Goal: Task Accomplishment & Management: Use online tool/utility

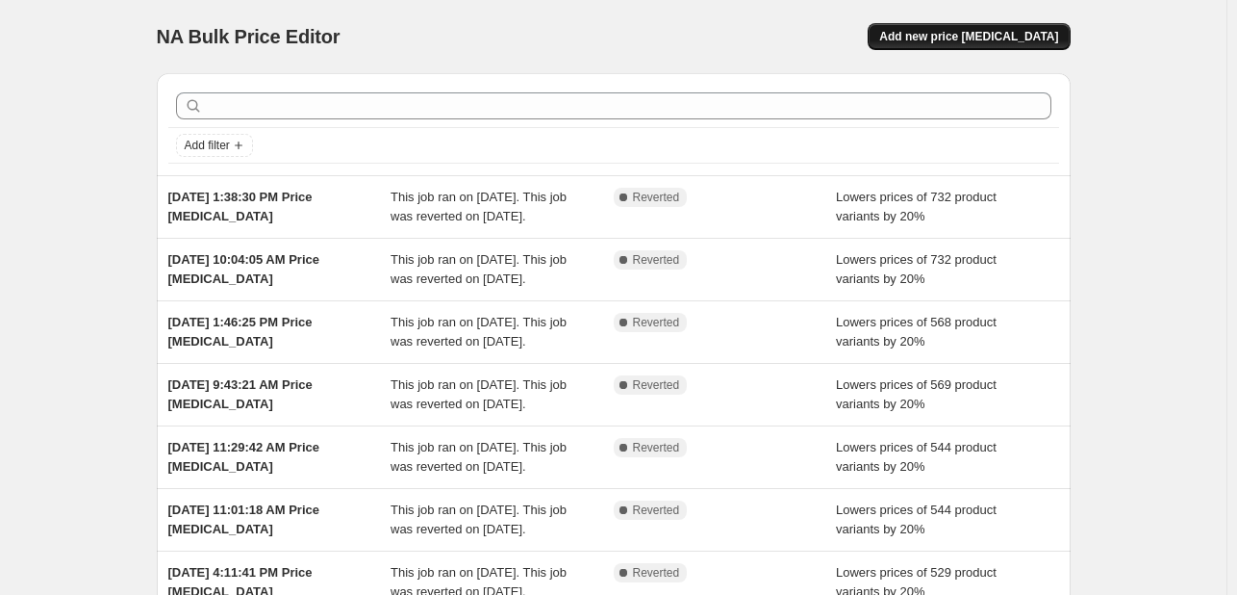
click at [957, 35] on span "Add new price [MEDICAL_DATA]" at bounding box center [969, 36] width 179 height 15
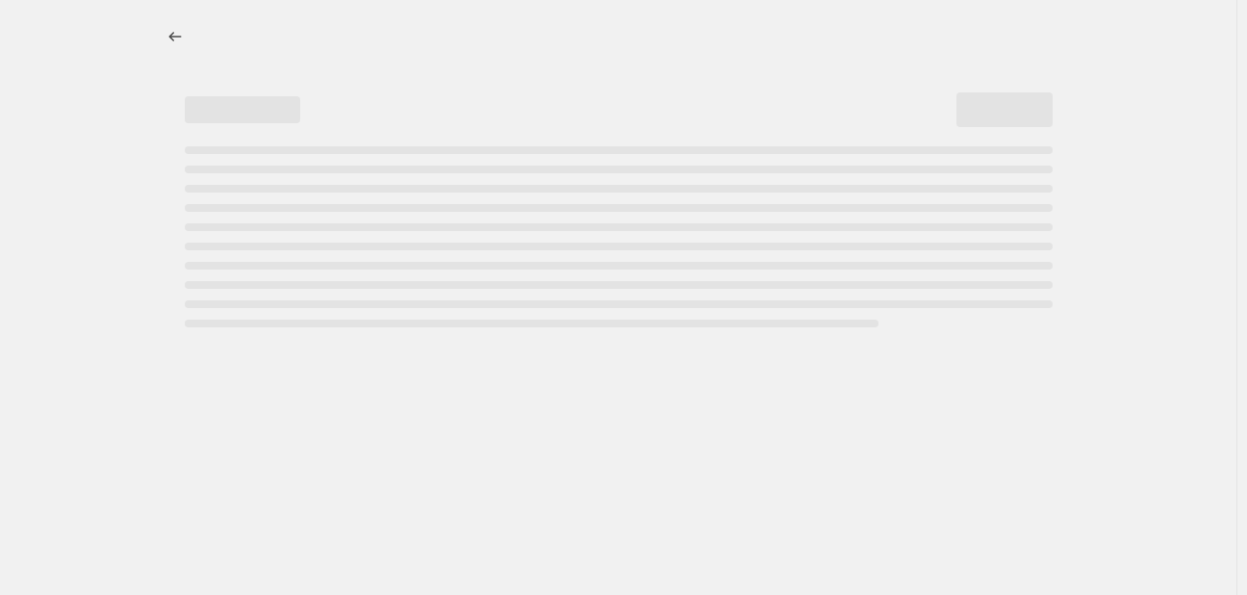
select select "percentage"
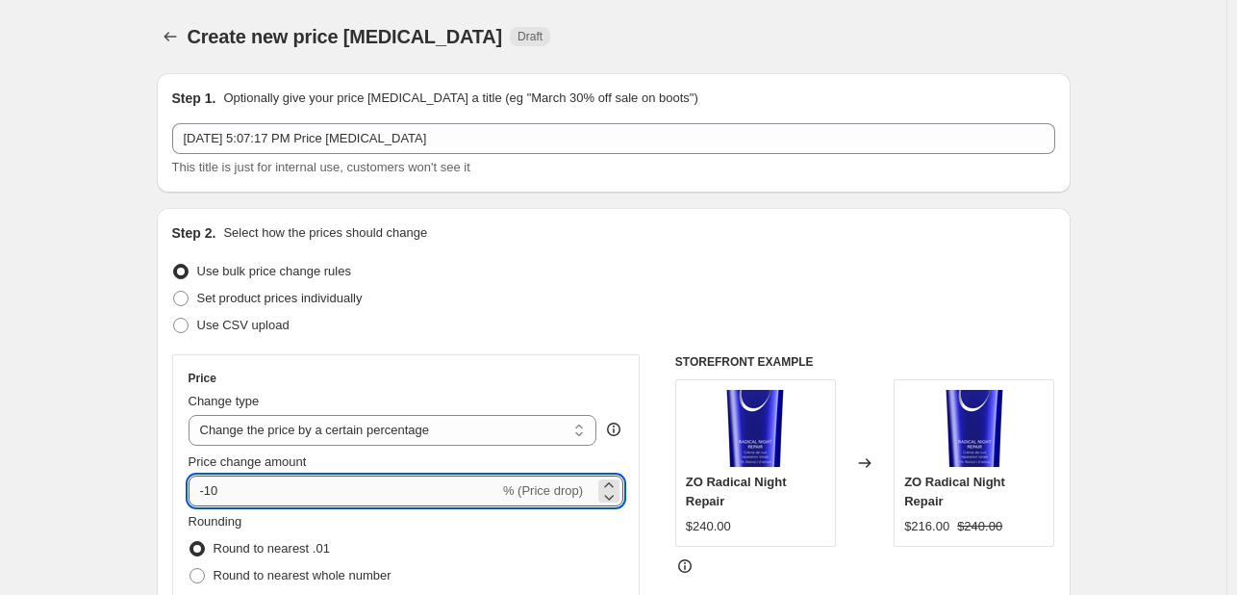
drag, startPoint x: 243, startPoint y: 489, endPoint x: 212, endPoint y: 495, distance: 32.3
click at [212, 495] on input "-10" at bounding box center [344, 490] width 311 height 31
type input "-20"
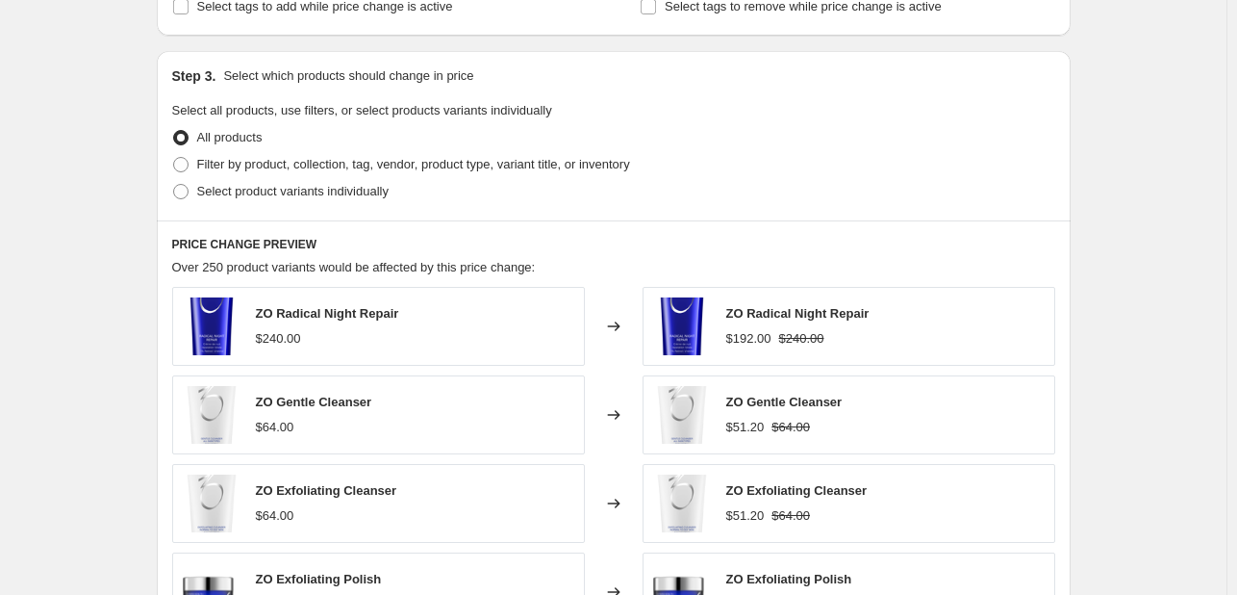
scroll to position [847, 0]
click at [184, 168] on span at bounding box center [180, 165] width 15 height 15
click at [174, 159] on input "Filter by product, collection, tag, vendor, product type, variant title, or inv…" at bounding box center [173, 158] width 1 height 1
radio input "true"
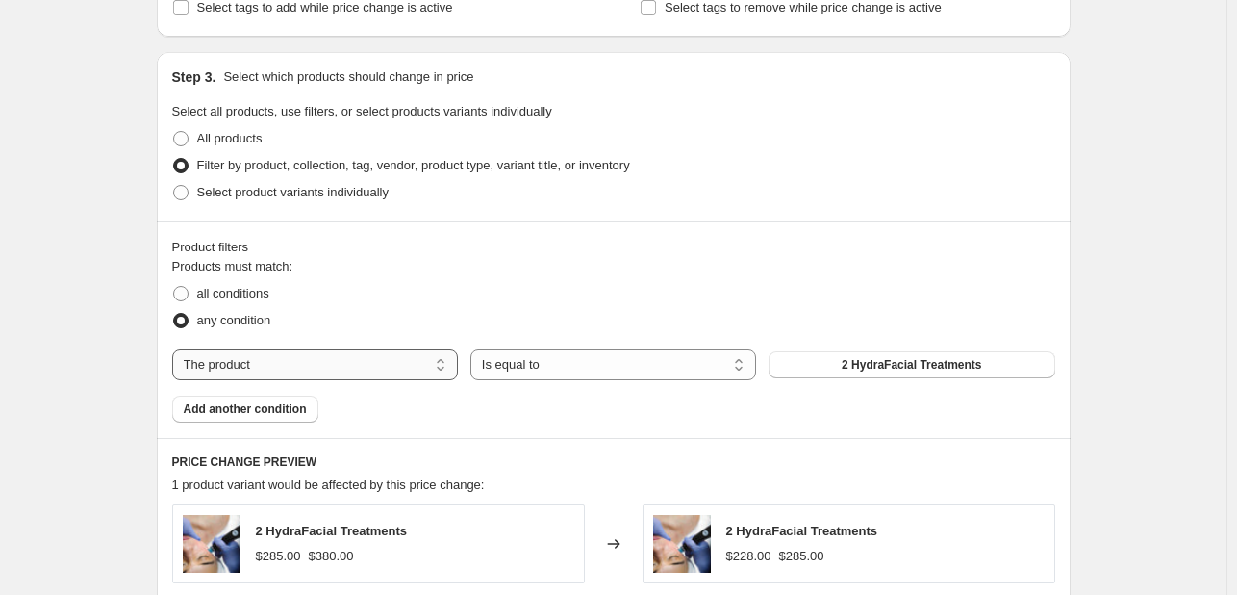
click at [416, 363] on select "The product The product's collection The product's tag The product's vendor The…" at bounding box center [315, 364] width 286 height 31
select select "collection"
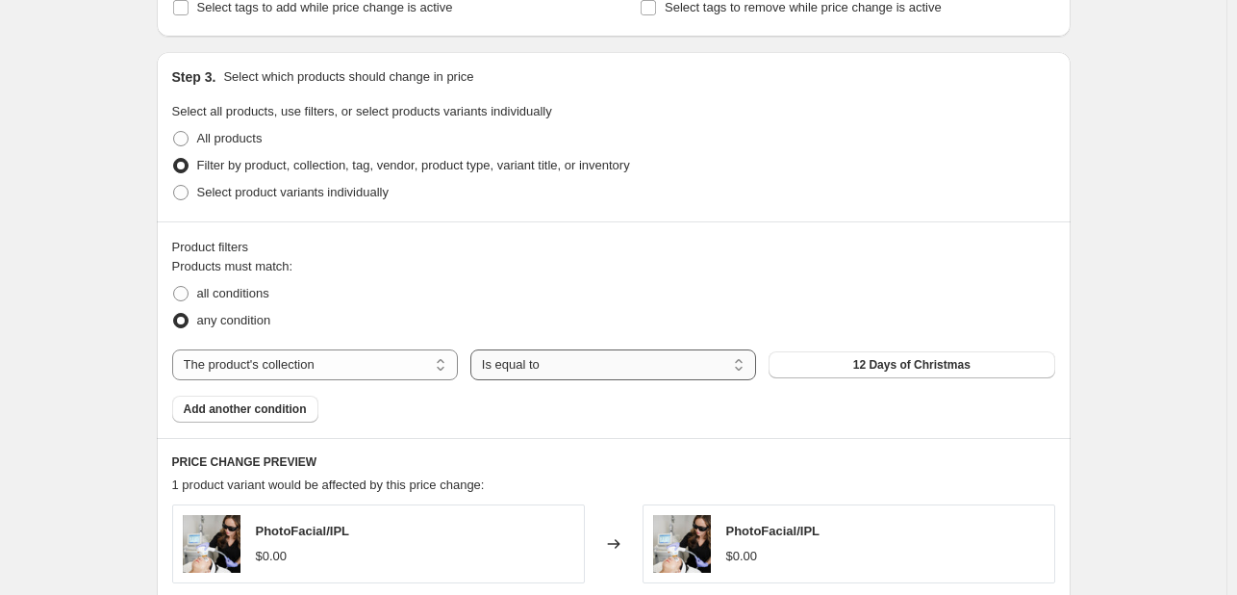
click at [613, 367] on select "Is equal to Is not equal to" at bounding box center [614, 364] width 286 height 31
select select "not_equal"
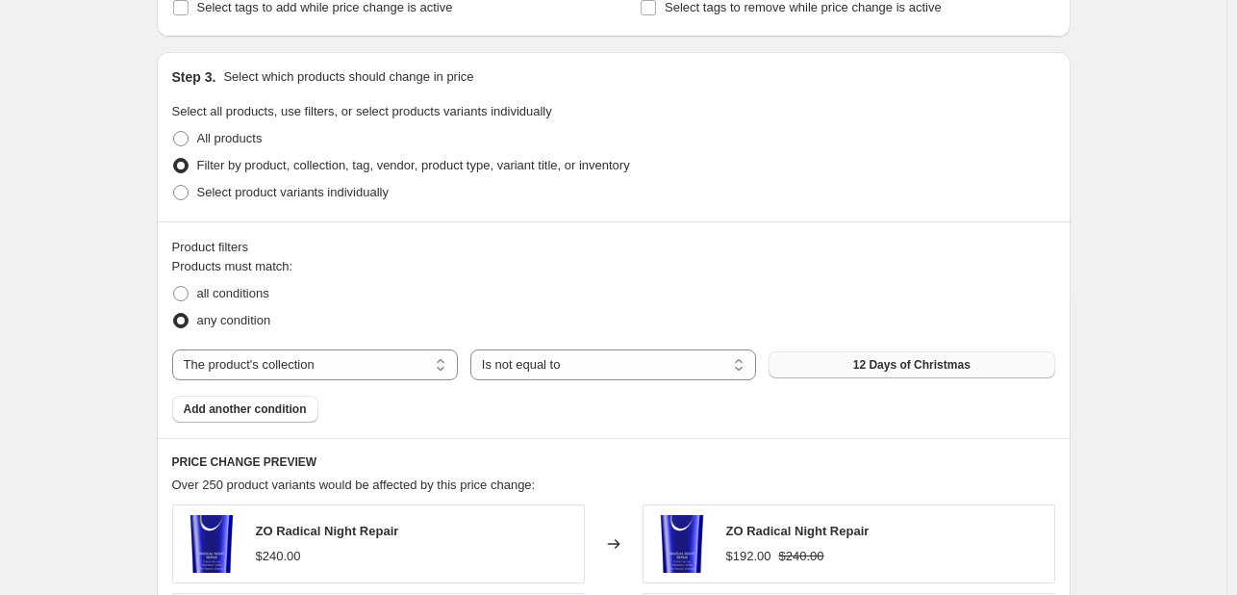
click at [889, 366] on span "12 Days of Christmas" at bounding box center [912, 364] width 117 height 15
click at [189, 293] on span at bounding box center [180, 293] width 15 height 15
click at [174, 287] on input "all conditions" at bounding box center [173, 286] width 1 height 1
radio input "true"
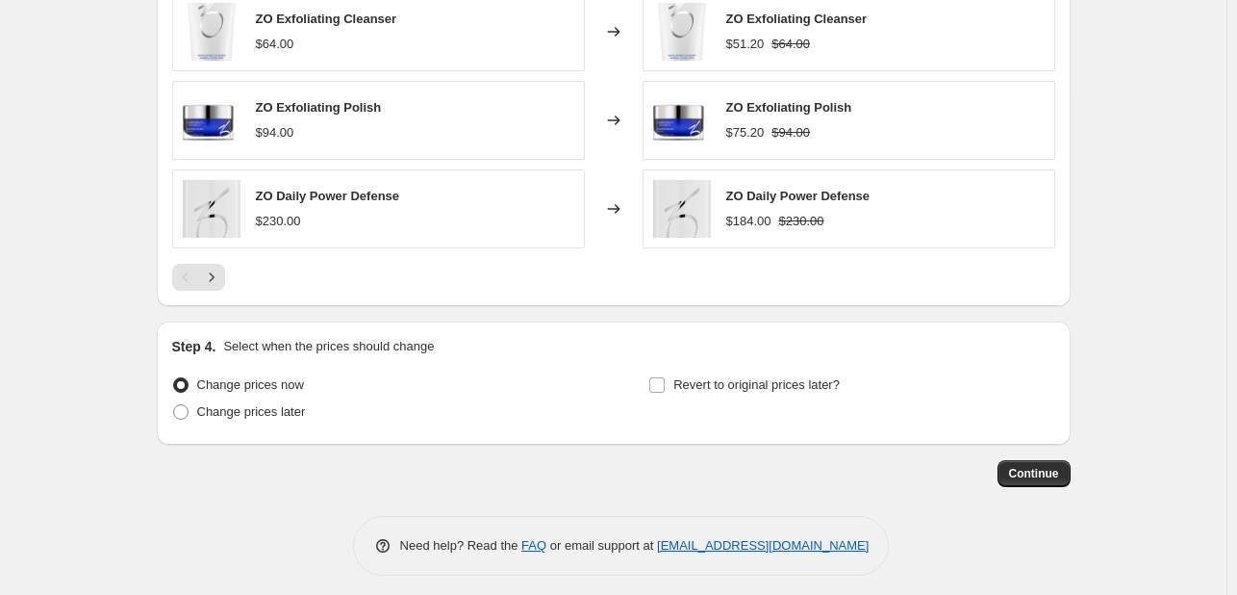
scroll to position [1544, 0]
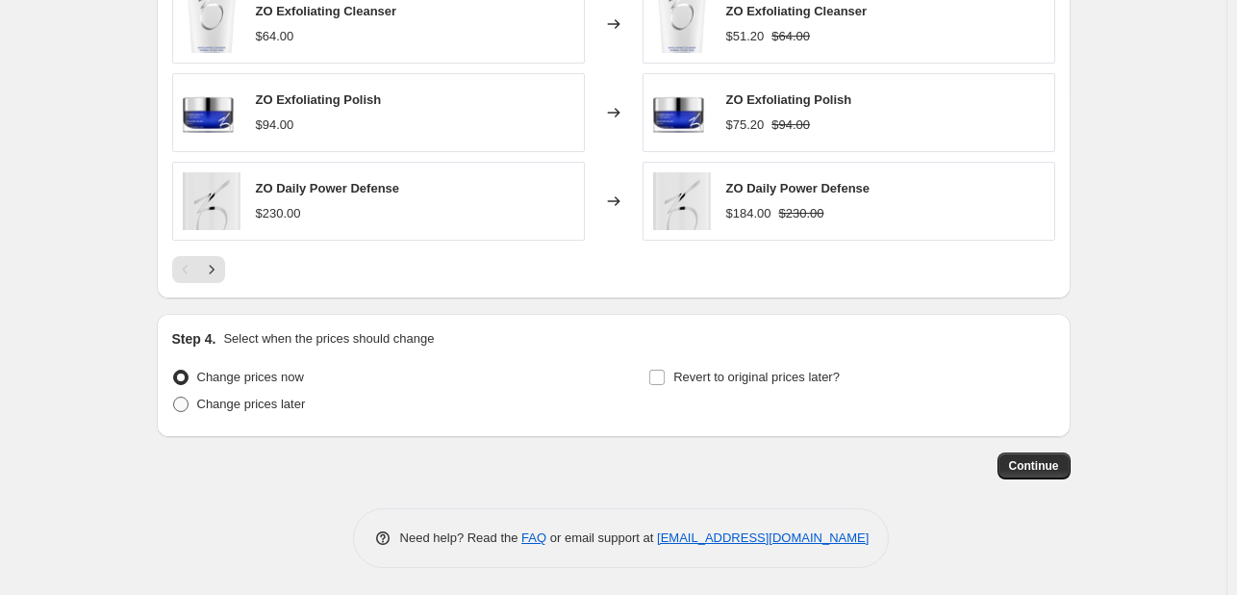
click at [244, 405] on span "Change prices later" at bounding box center [251, 403] width 109 height 14
click at [174, 397] on input "Change prices later" at bounding box center [173, 396] width 1 height 1
radio input "true"
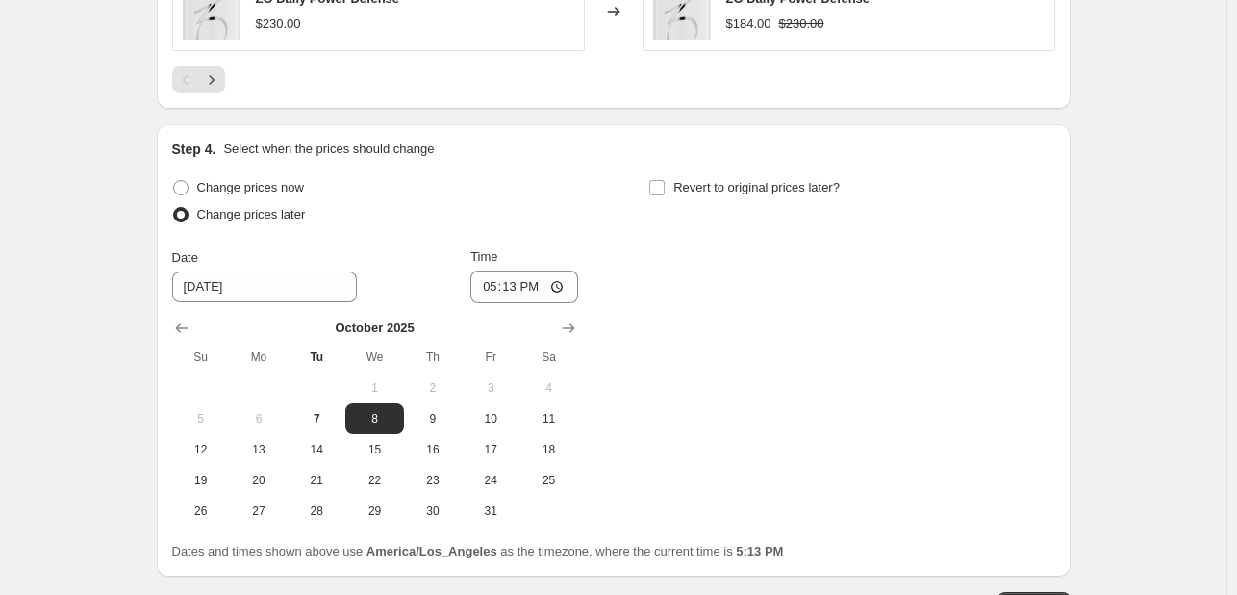
scroll to position [1736, 0]
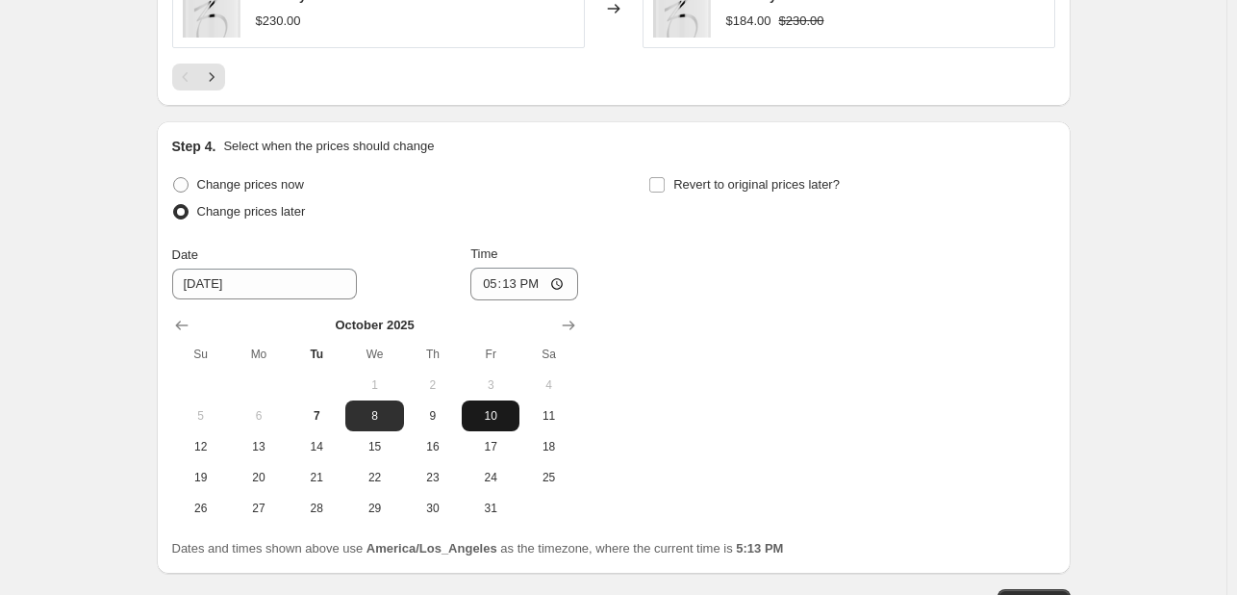
click at [495, 412] on span "10" at bounding box center [491, 415] width 42 height 15
type input "10/10/2025"
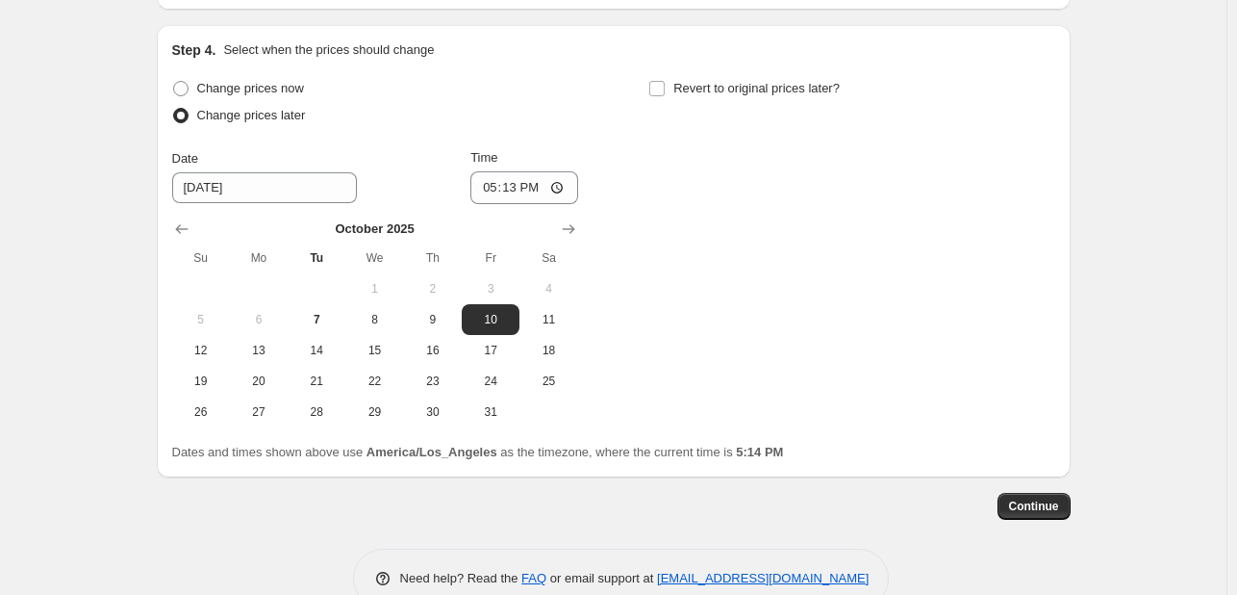
scroll to position [1832, 0]
click at [514, 185] on input "17:13" at bounding box center [525, 187] width 108 height 33
click at [528, 183] on input "17:13" at bounding box center [525, 187] width 108 height 33
click at [493, 186] on input "17:13" at bounding box center [525, 187] width 108 height 33
type input "10:00"
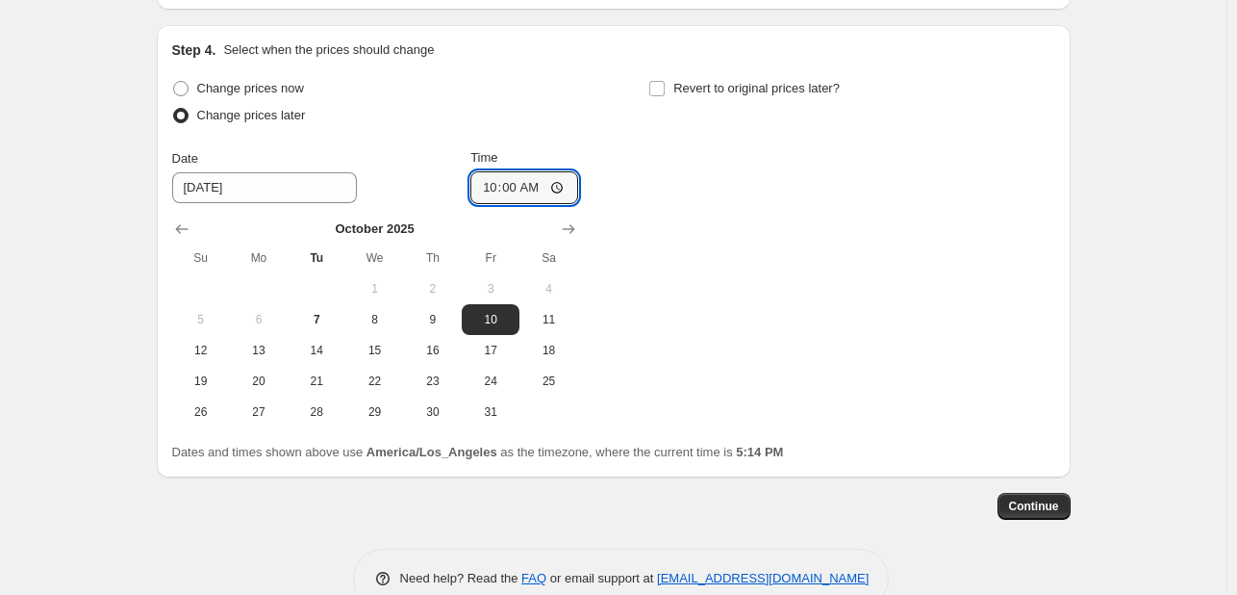
click at [682, 207] on div "Change prices now Change prices later Date 10/10/2025 Time 10:00 October 2025 S…" at bounding box center [613, 251] width 883 height 352
click at [665, 89] on input "Revert to original prices later?" at bounding box center [657, 88] width 15 height 15
checkbox input "true"
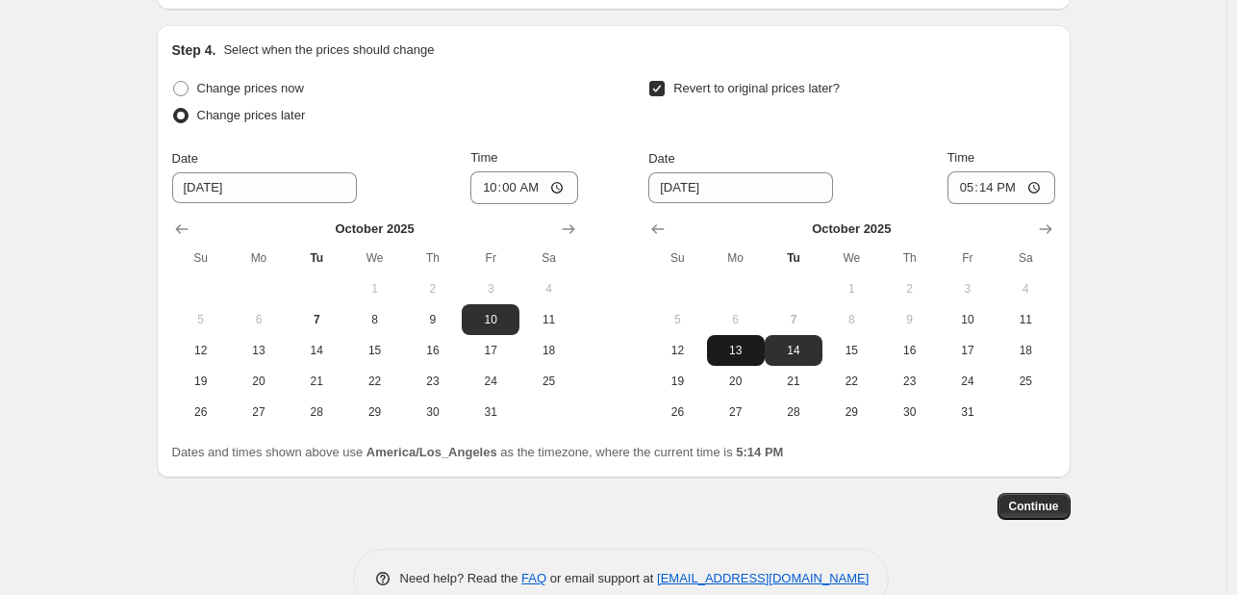
click at [738, 347] on span "13" at bounding box center [736, 350] width 42 height 15
type input "10/13/2025"
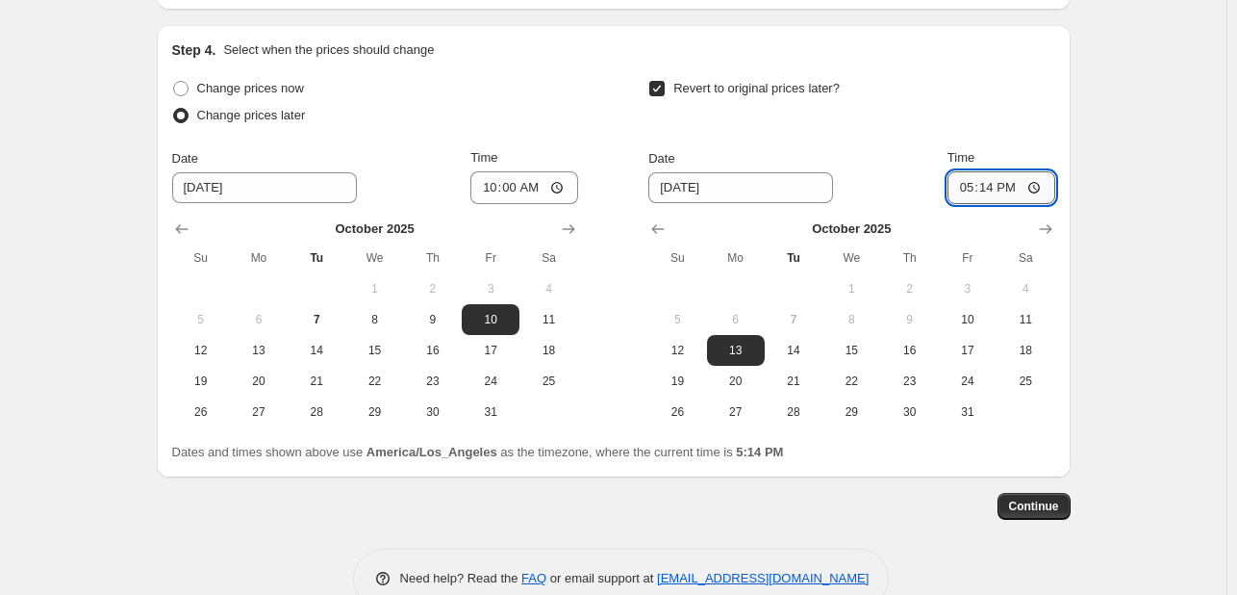
click at [969, 185] on input "17:14" at bounding box center [1002, 187] width 108 height 33
type input "23:59"
click at [1029, 504] on span "Continue" at bounding box center [1034, 505] width 50 height 15
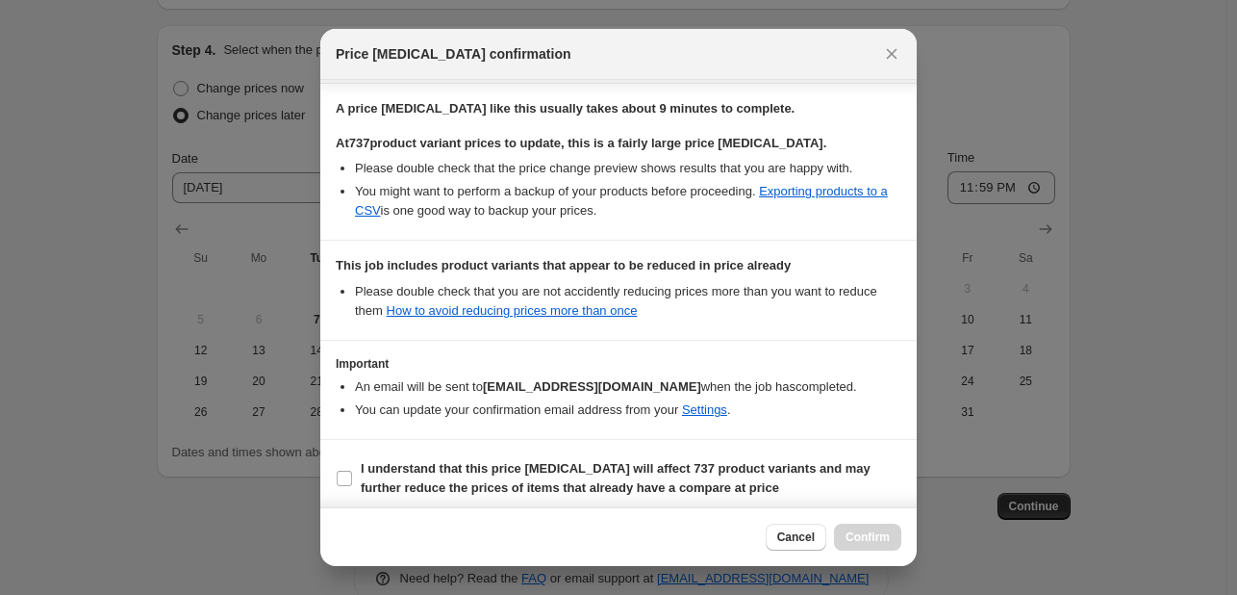
scroll to position [316, 0]
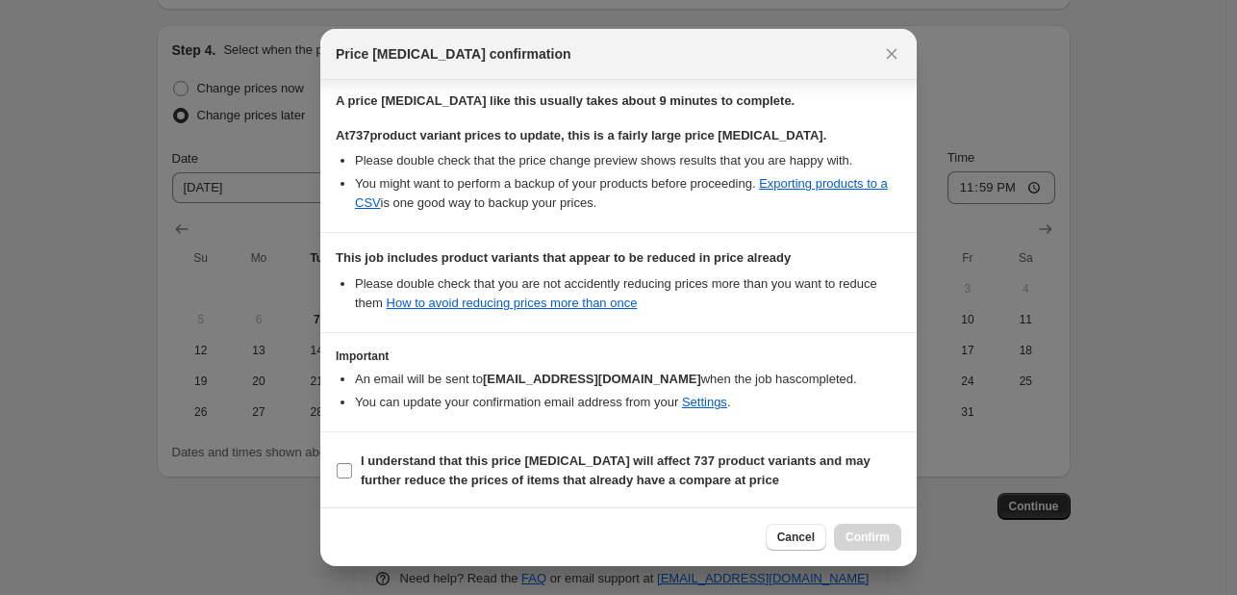
click at [345, 468] on input "I understand that this price change job will affect 737 product variants and ma…" at bounding box center [344, 470] width 15 height 15
checkbox input "true"
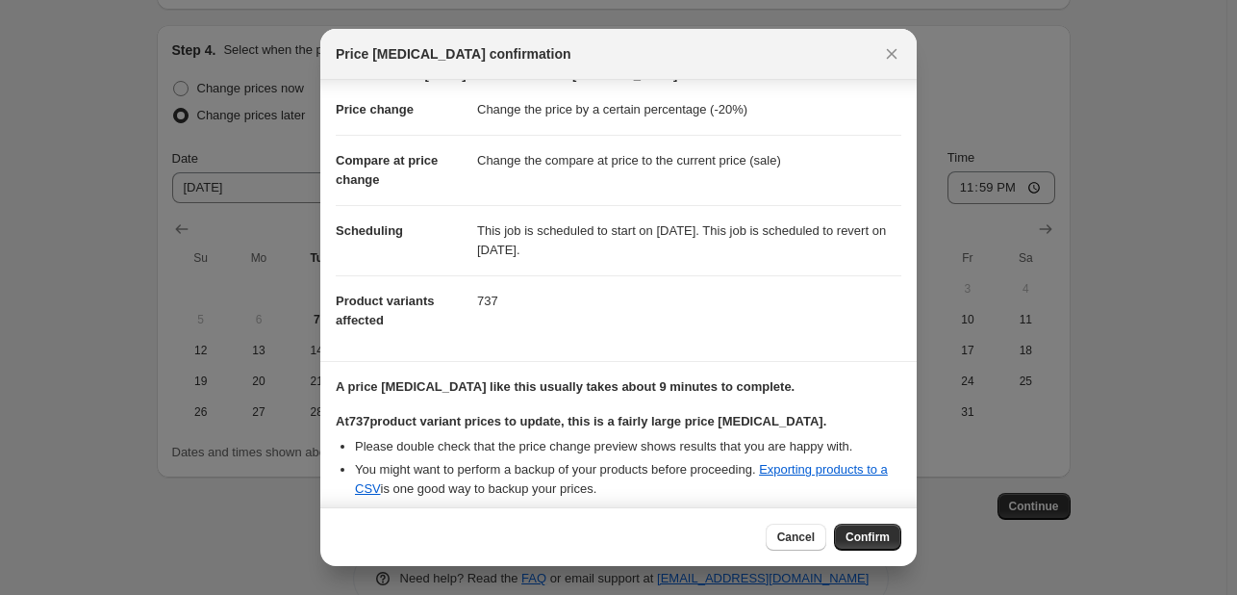
scroll to position [0, 0]
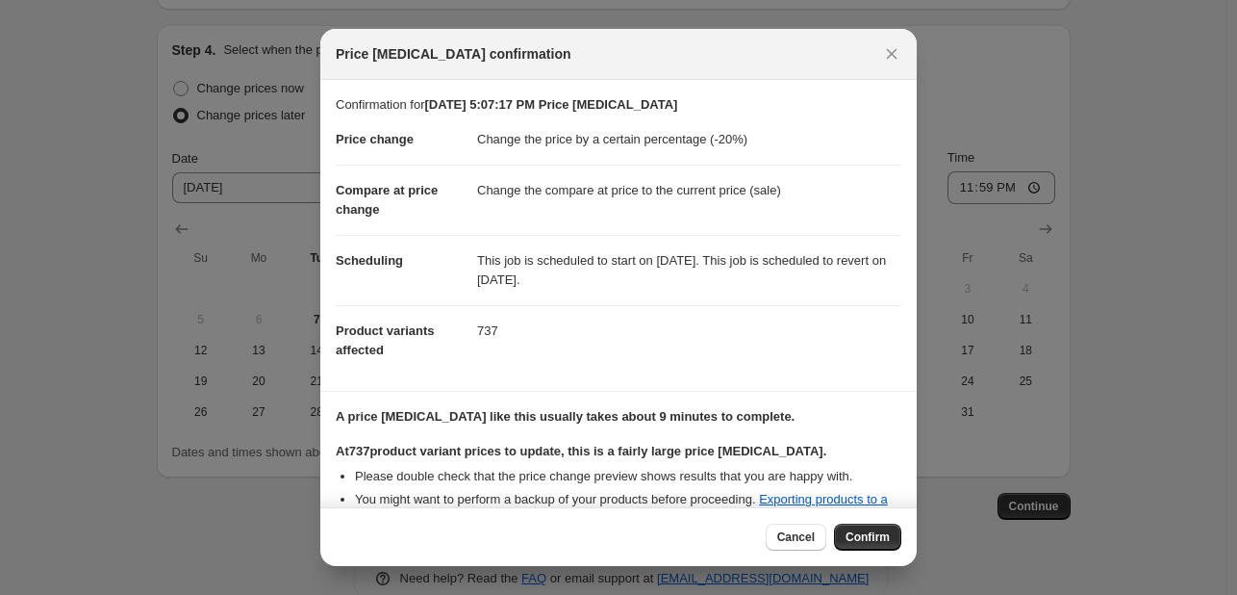
click at [766, 52] on div "Price change job confirmation" at bounding box center [601, 53] width 531 height 19
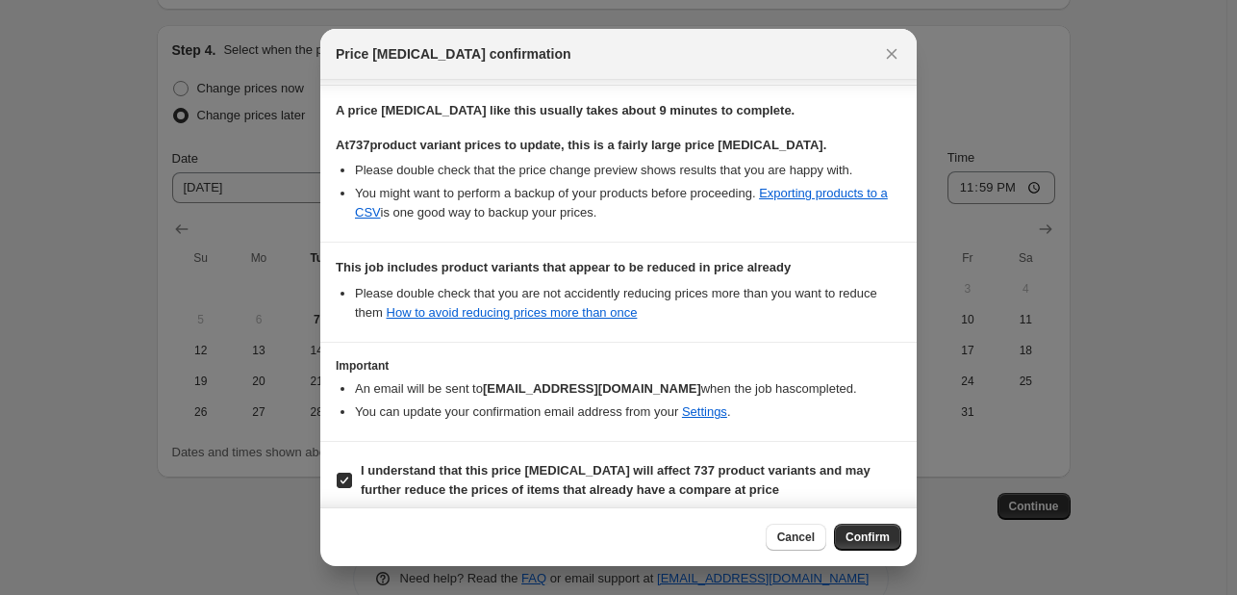
scroll to position [316, 0]
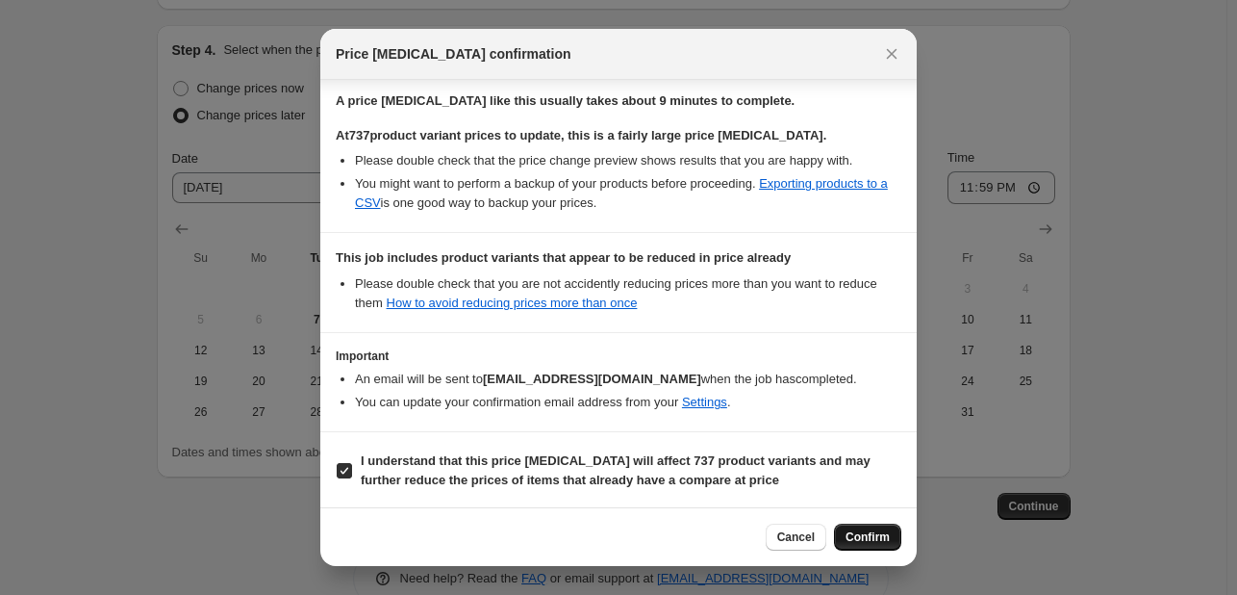
click at [861, 540] on span "Confirm" at bounding box center [868, 536] width 44 height 15
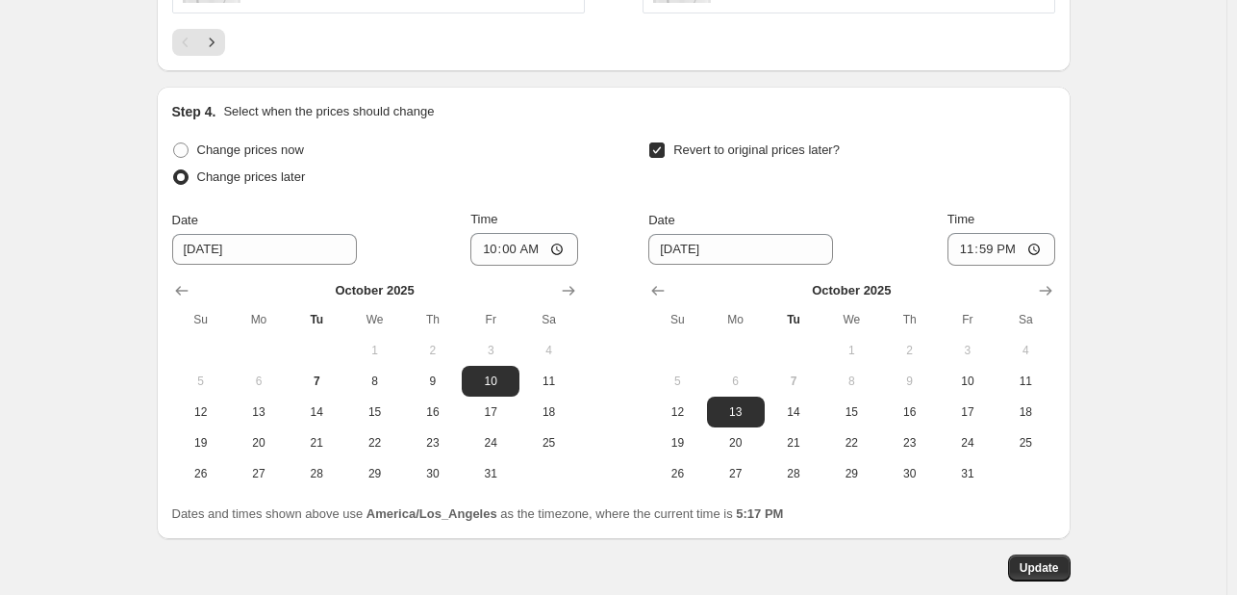
scroll to position [1990, 0]
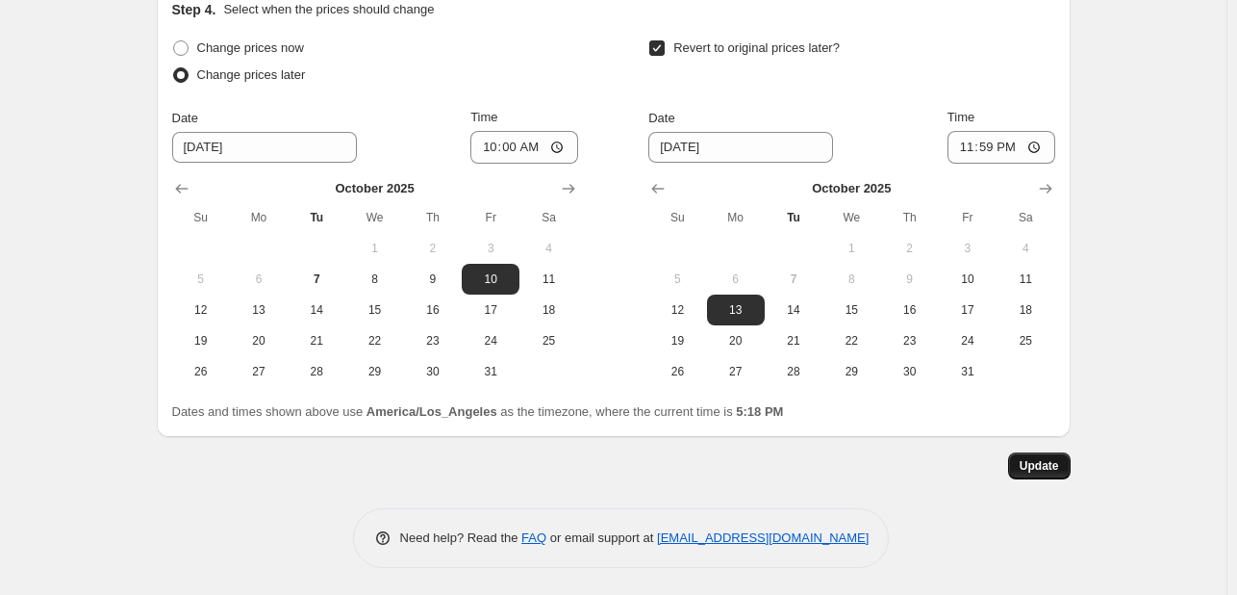
click at [1048, 463] on span "Update" at bounding box center [1039, 465] width 39 height 15
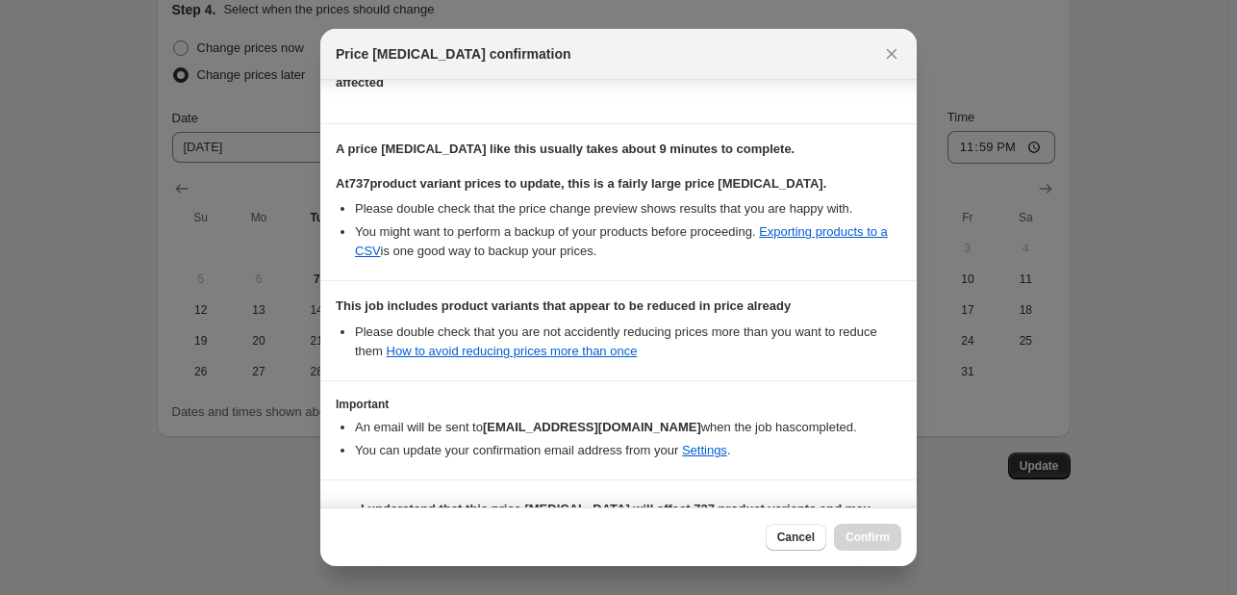
scroll to position [316, 0]
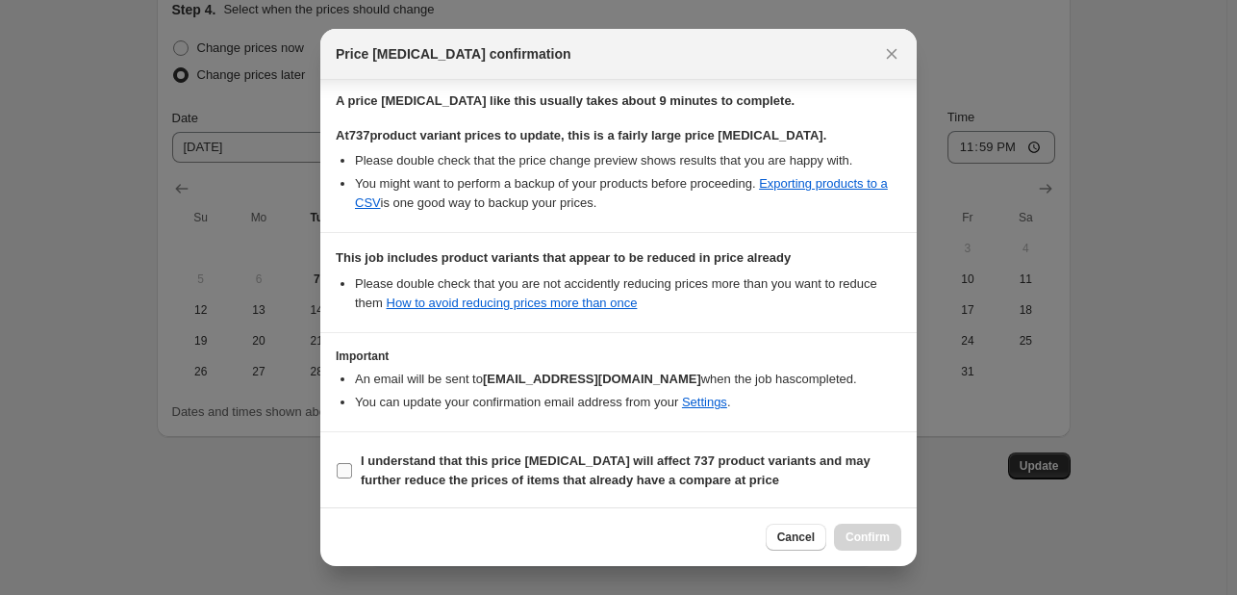
click at [339, 467] on input "I understand that this price change job will affect 737 product variants and ma…" at bounding box center [344, 470] width 15 height 15
checkbox input "true"
click at [876, 537] on span "Confirm" at bounding box center [868, 536] width 44 height 15
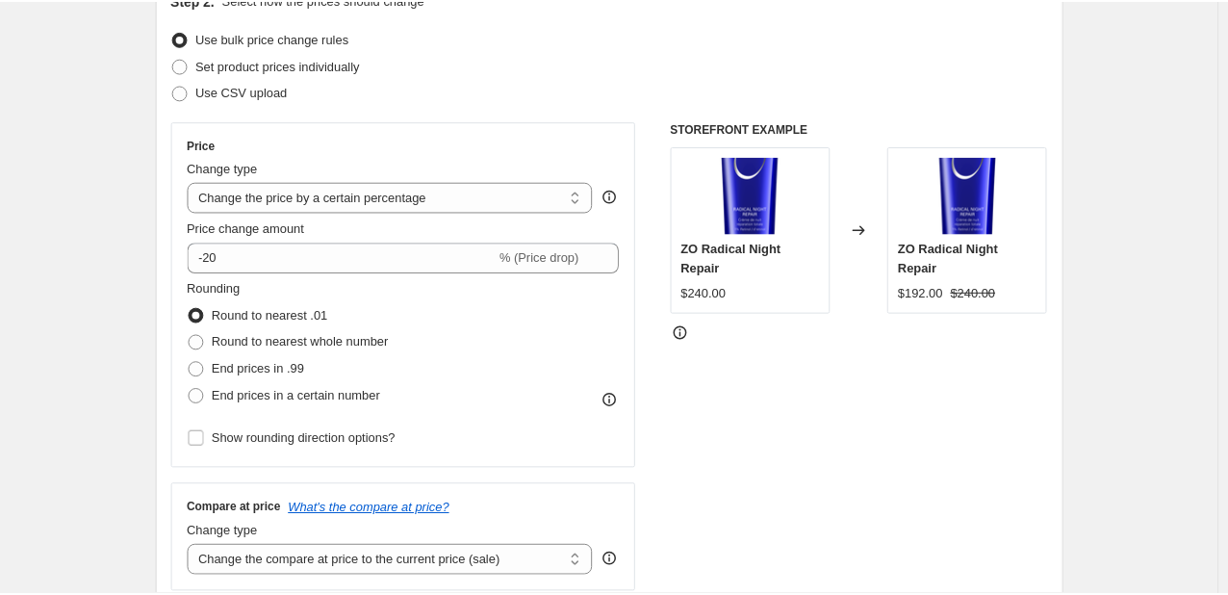
scroll to position [0, 0]
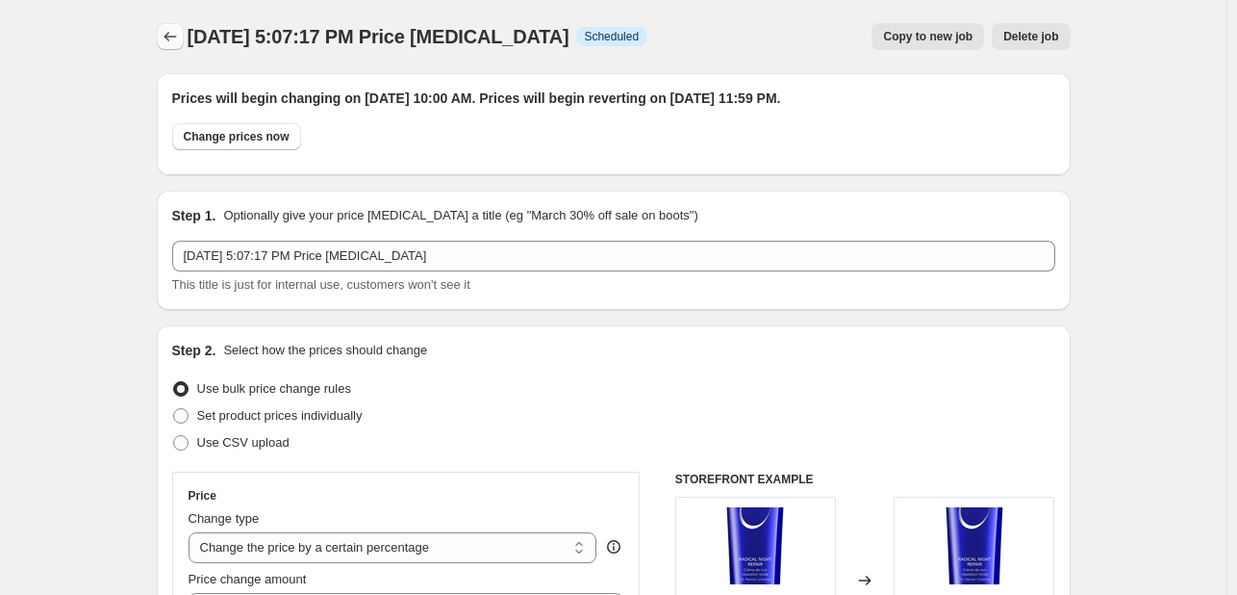
click at [169, 37] on icon "Price change jobs" at bounding box center [170, 37] width 13 height 10
